Goal: Book appointment/travel/reservation

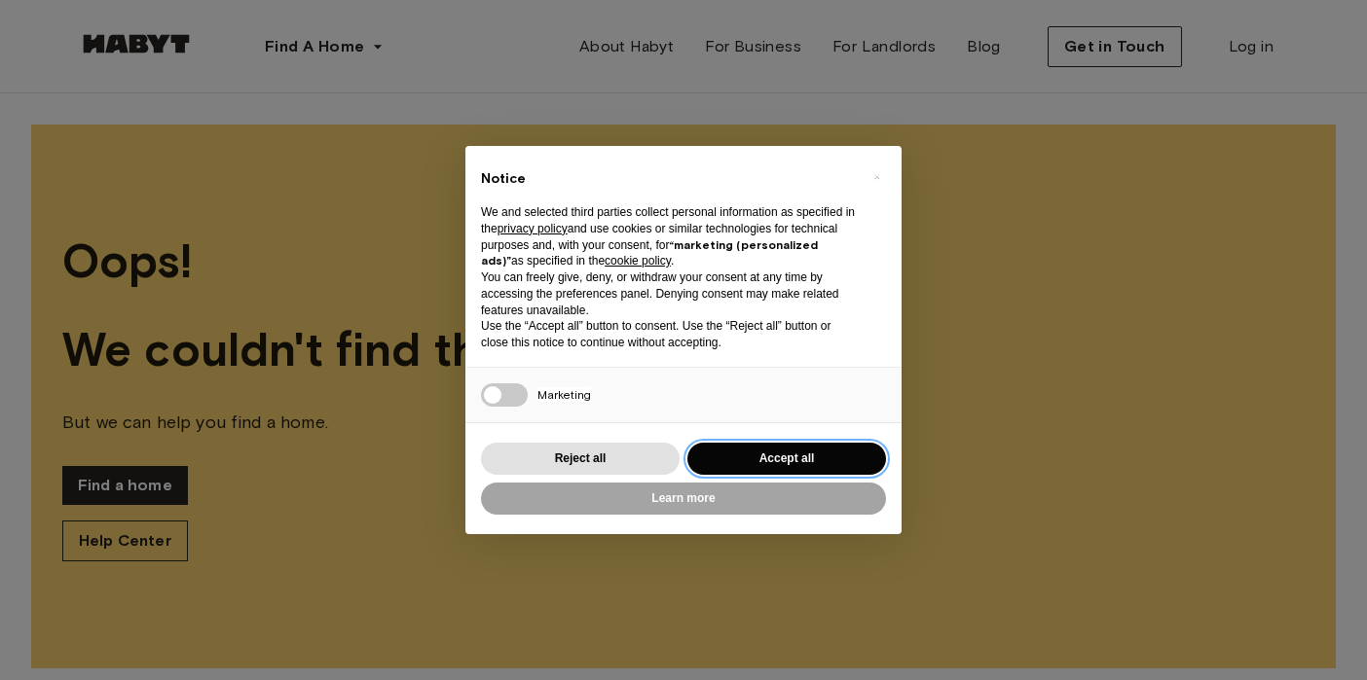
click at [789, 456] on button "Accept all" at bounding box center [786, 459] width 199 height 32
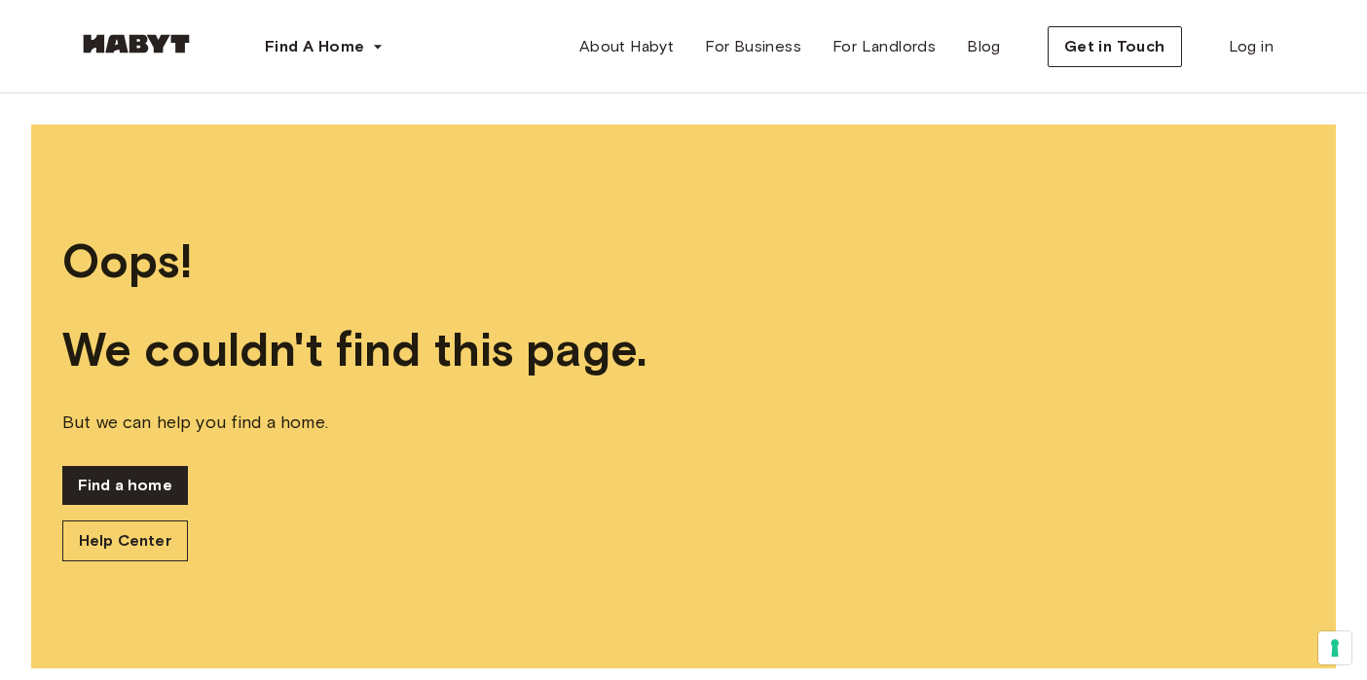
click at [162, 43] on img at bounding box center [136, 43] width 117 height 19
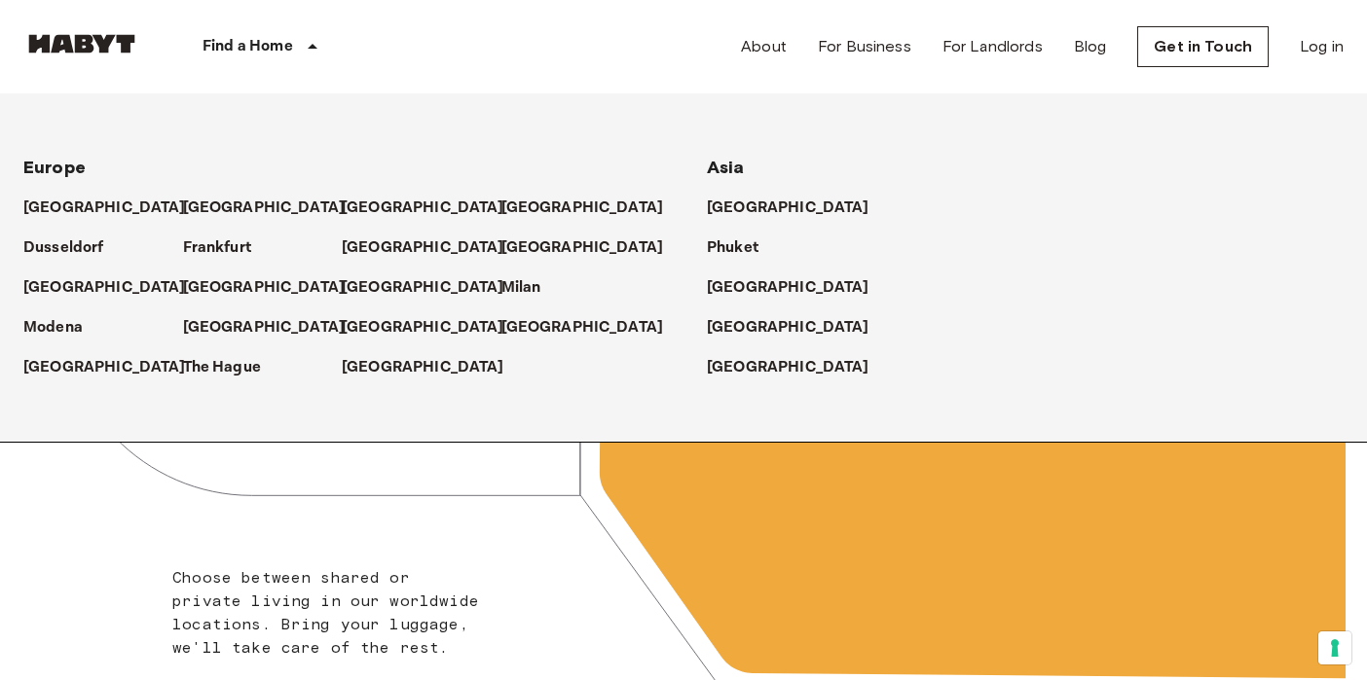
scroll to position [19, 0]
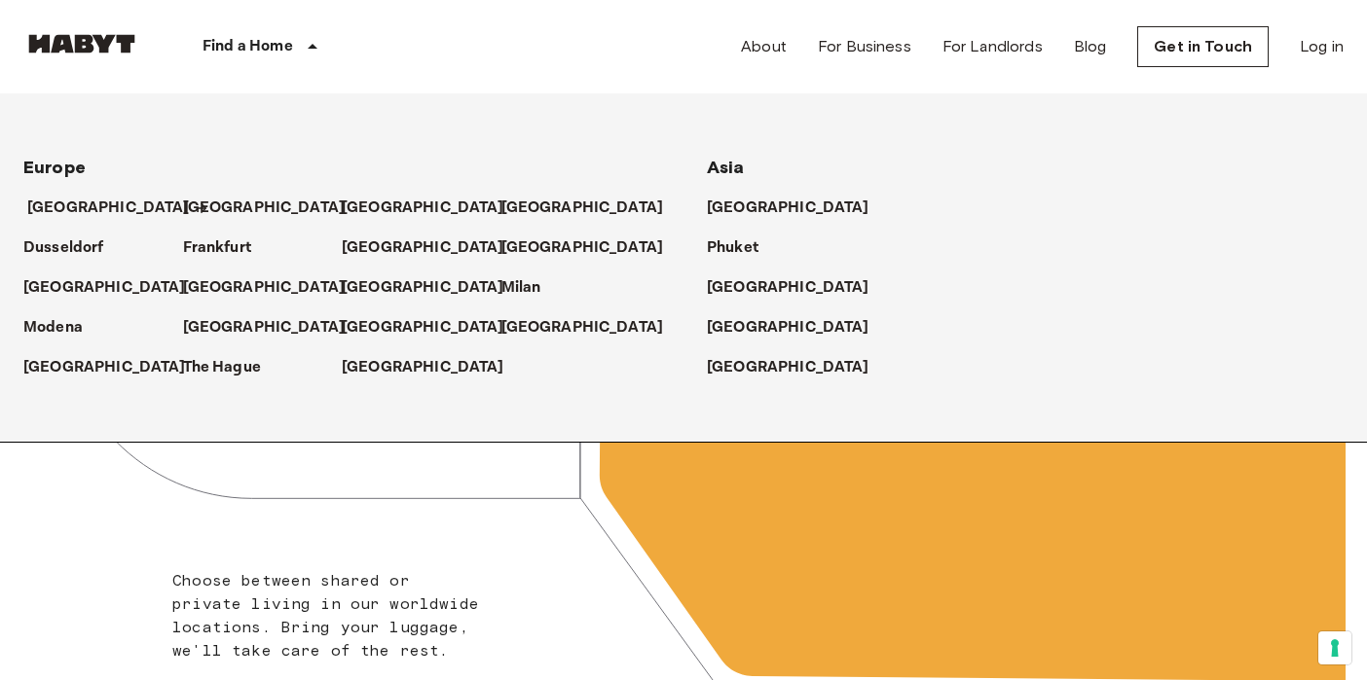
click at [73, 208] on p "[GEOGRAPHIC_DATA]" at bounding box center [108, 208] width 163 height 23
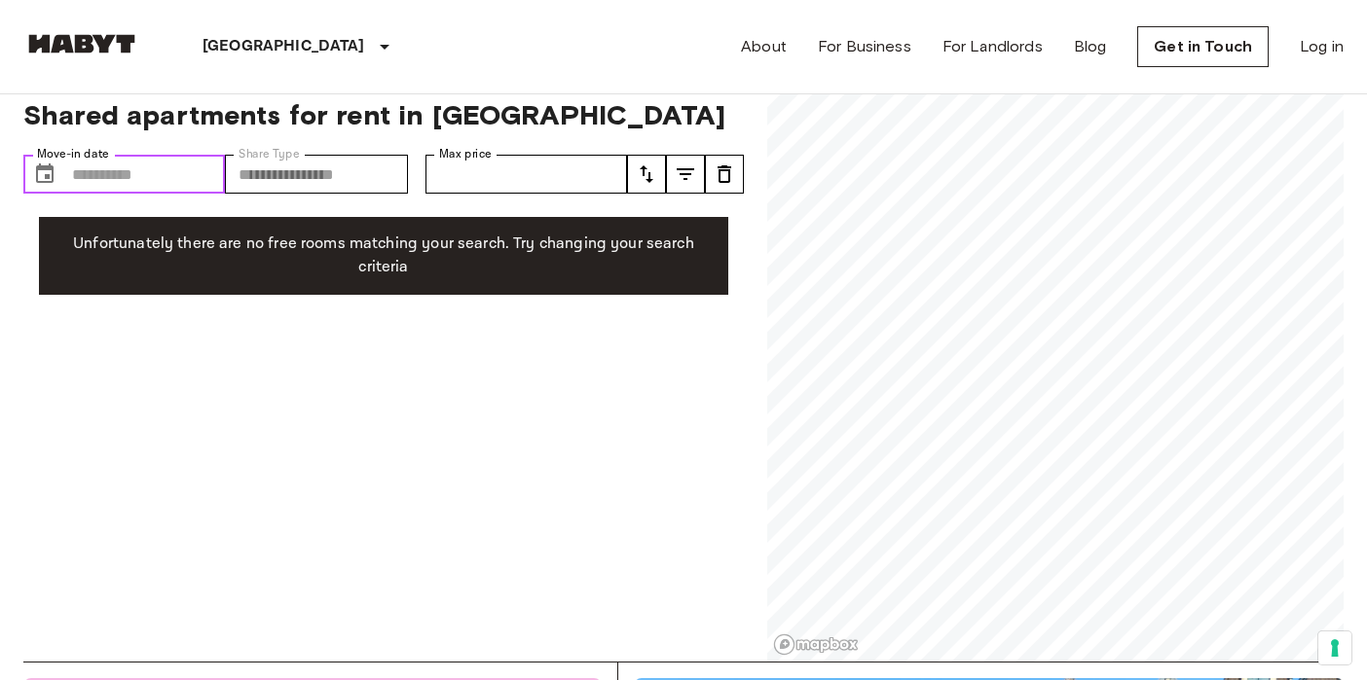
click at [110, 180] on input "Move-in date" at bounding box center [148, 174] width 153 height 39
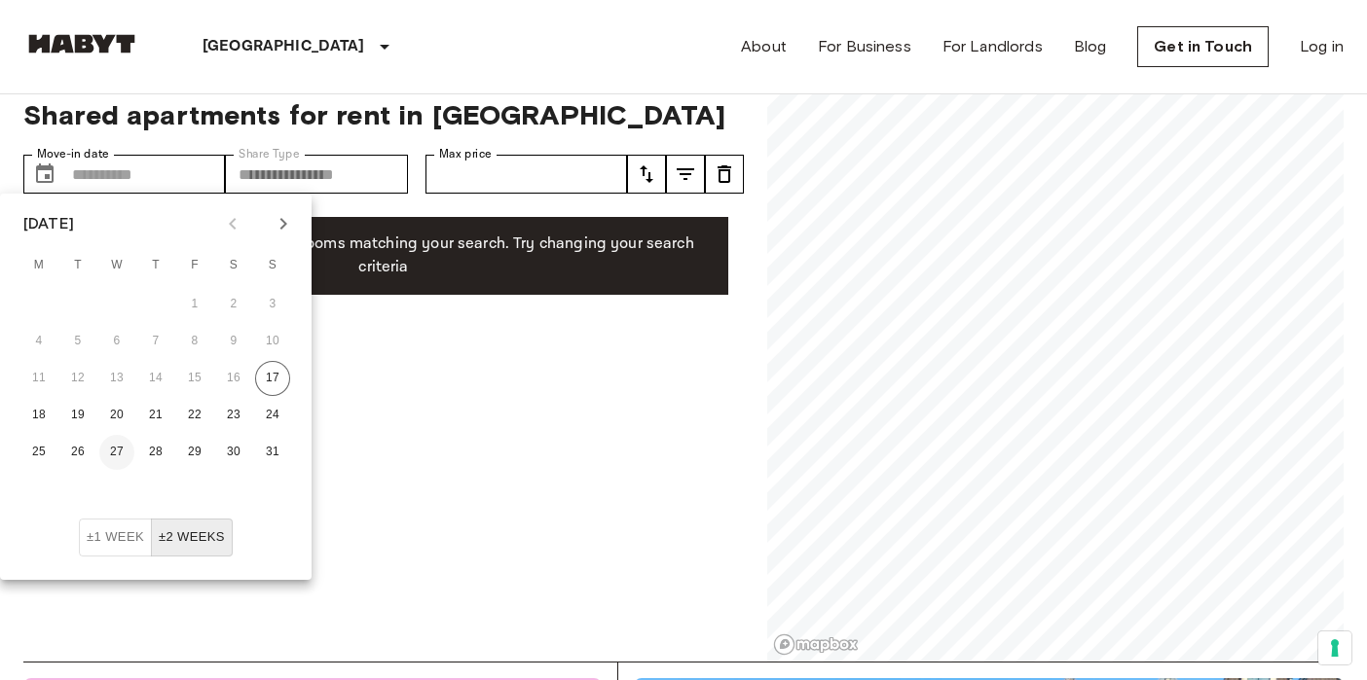
click at [110, 448] on button "27" at bounding box center [116, 452] width 35 height 35
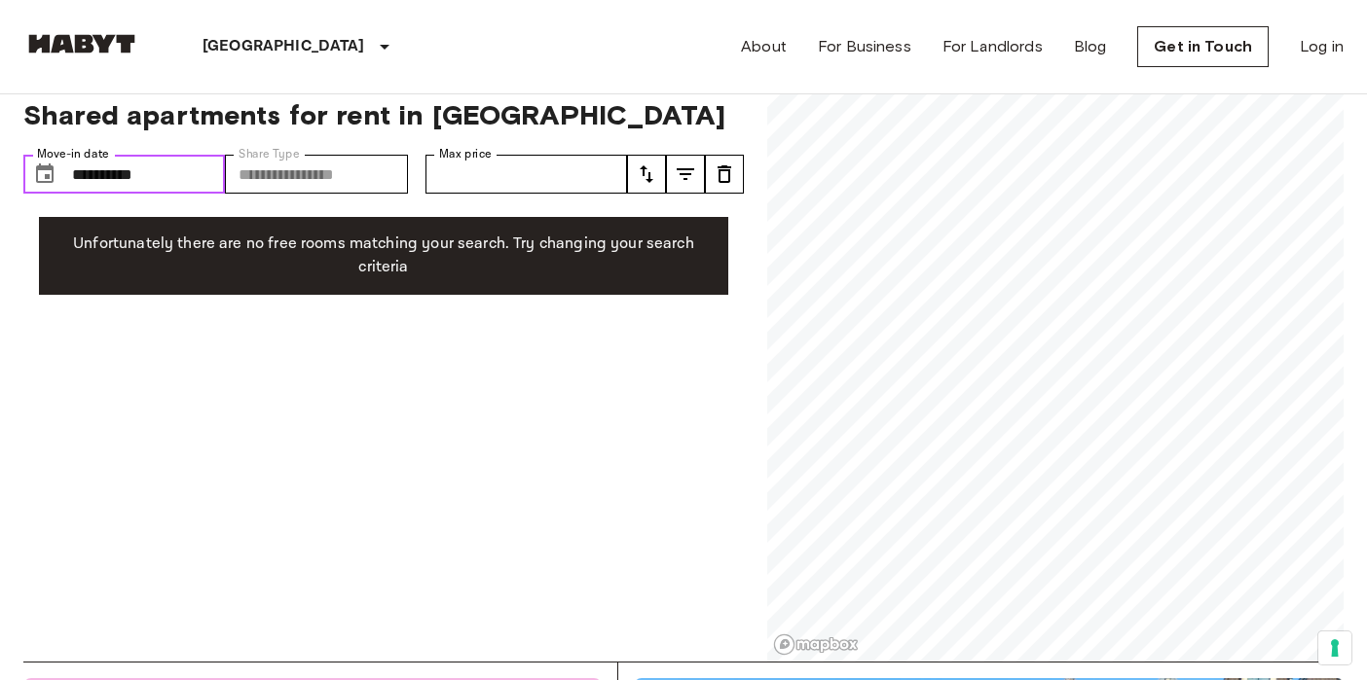
type input "**********"
click at [291, 156] on label "Share Type" at bounding box center [268, 154] width 61 height 17
